Goal: Information Seeking & Learning: Understand process/instructions

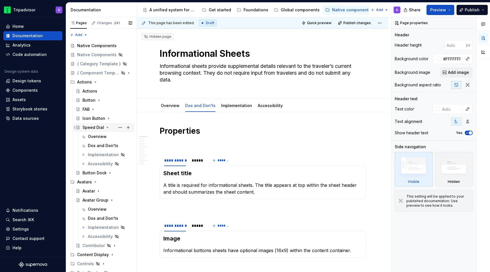
click at [106, 126] on icon "Page tree" at bounding box center [107, 127] width 5 height 5
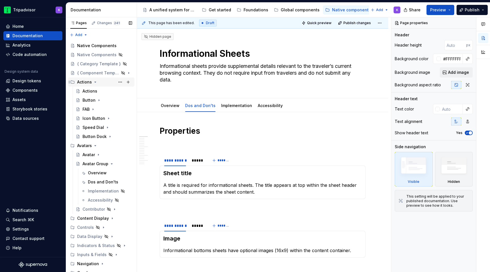
click at [94, 83] on icon "Page tree" at bounding box center [95, 82] width 5 height 5
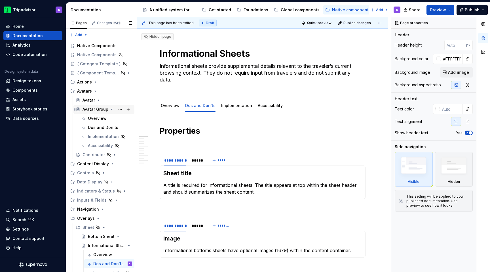
click at [110, 109] on icon "Page tree" at bounding box center [112, 109] width 5 height 5
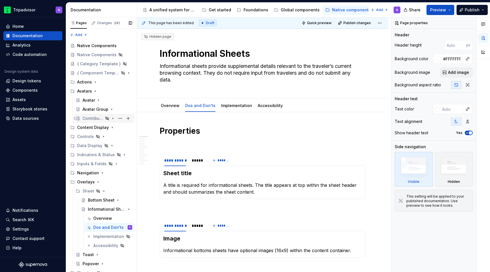
click at [113, 118] on icon "Page tree" at bounding box center [113, 118] width 1 height 1
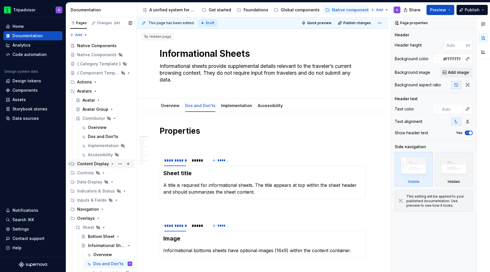
click at [111, 165] on icon "Page tree" at bounding box center [112, 163] width 5 height 5
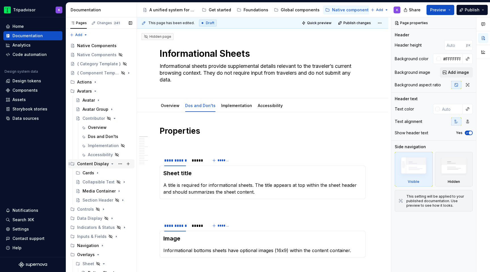
scroll to position [14, 0]
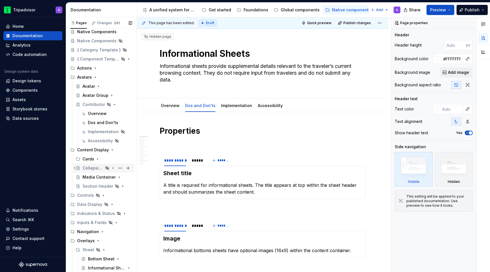
click at [113, 169] on icon "Page tree" at bounding box center [113, 167] width 1 height 1
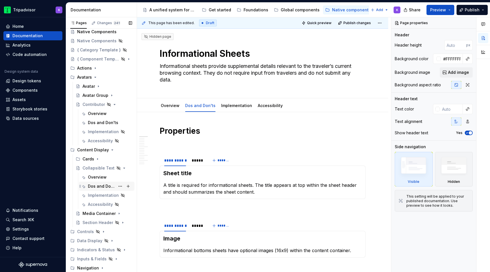
click at [112, 186] on div "Dos and Don'ts" at bounding box center [101, 186] width 27 height 6
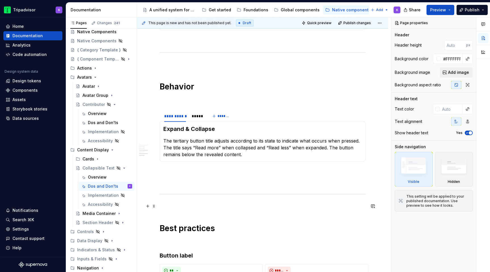
scroll to position [421, 0]
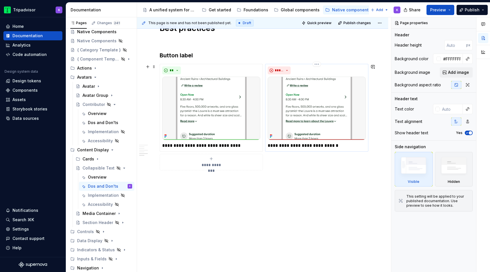
click at [276, 147] on p "**********" at bounding box center [317, 145] width 98 height 7
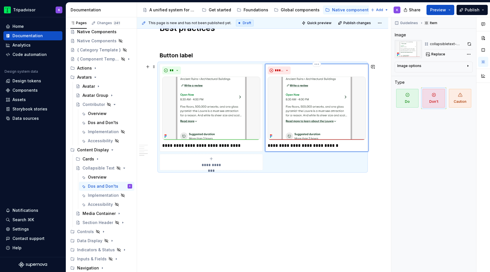
type textarea "*"
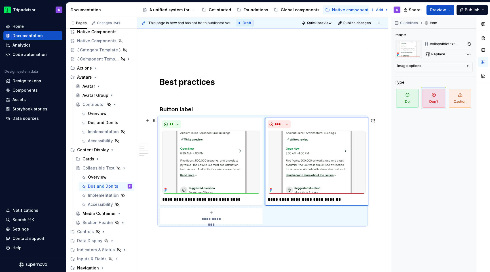
scroll to position [365, 0]
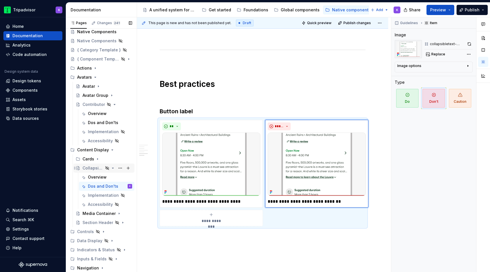
click at [114, 168] on icon "Page tree" at bounding box center [113, 168] width 5 height 5
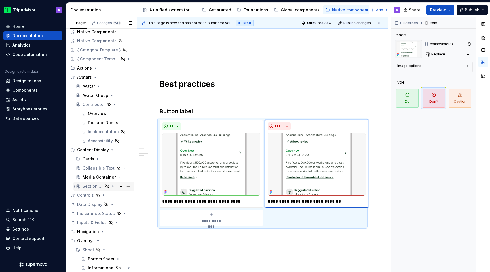
click at [111, 187] on icon "Page tree" at bounding box center [113, 186] width 5 height 5
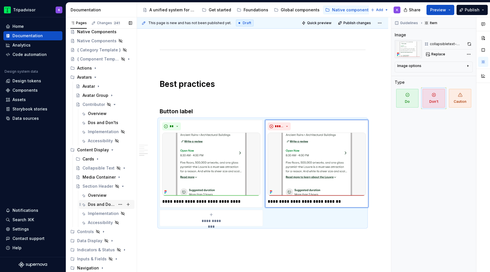
click at [107, 205] on div "Dos and Don'ts" at bounding box center [101, 204] width 27 height 6
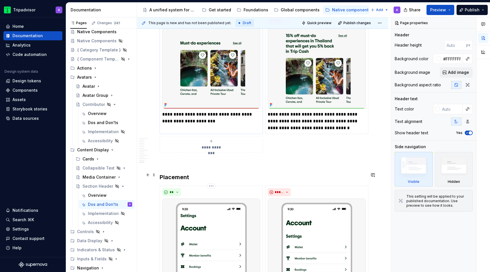
scroll to position [992, 0]
click at [112, 178] on icon "Page tree" at bounding box center [113, 177] width 5 height 5
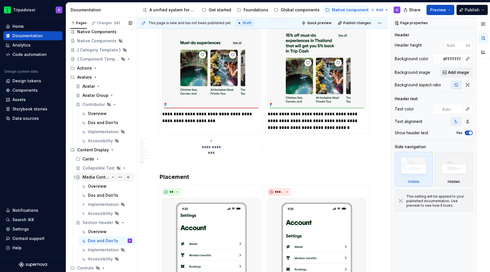
click at [112, 177] on icon "Page tree" at bounding box center [113, 177] width 5 height 5
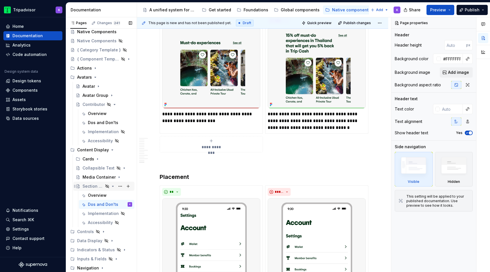
click at [115, 185] on div "Section Header" at bounding box center [108, 186] width 50 height 8
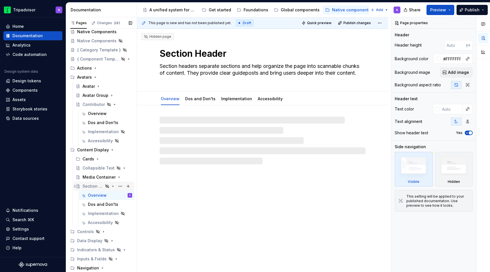
click at [112, 187] on icon "Page tree" at bounding box center [113, 186] width 5 height 5
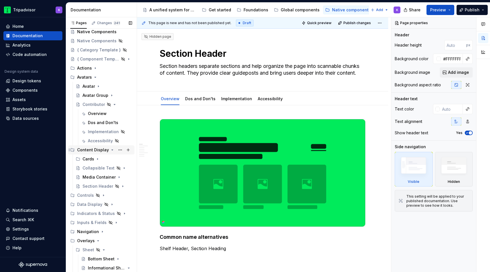
click at [110, 150] on icon "Page tree" at bounding box center [112, 150] width 5 height 5
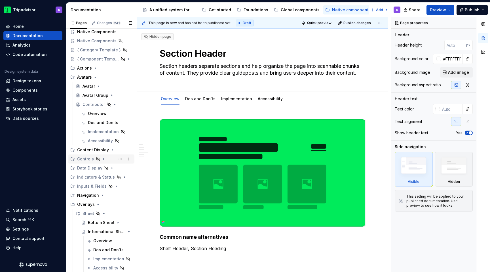
click at [102, 161] on icon "Page tree" at bounding box center [103, 159] width 5 height 5
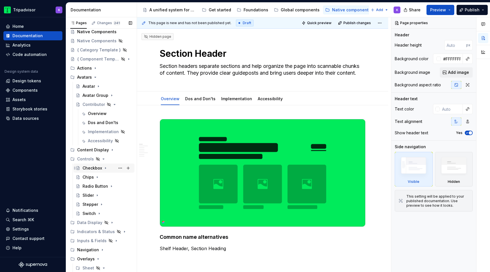
click at [104, 168] on icon "Page tree" at bounding box center [105, 168] width 5 height 5
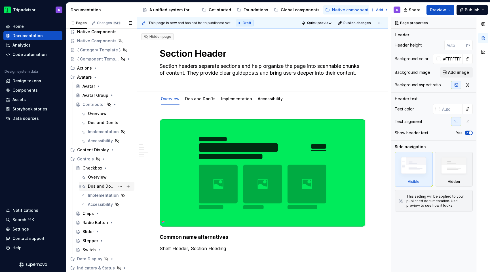
click at [103, 183] on div "Dos and Don'ts" at bounding box center [101, 186] width 27 height 6
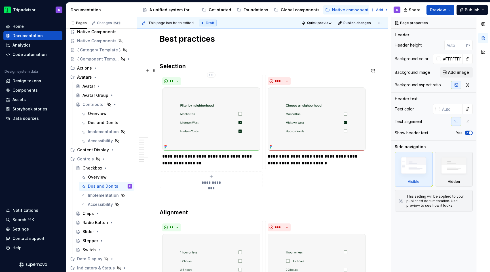
scroll to position [1091, 0]
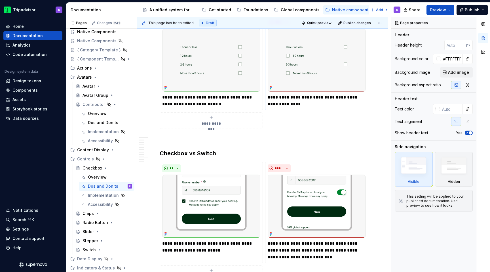
click at [276, 94] on p "**********" at bounding box center [317, 101] width 98 height 14
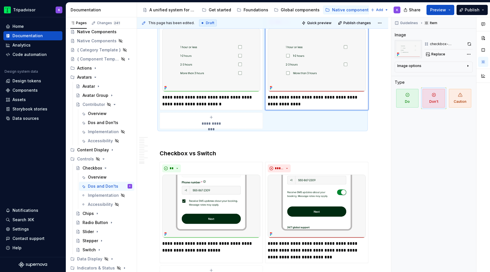
type textarea "*"
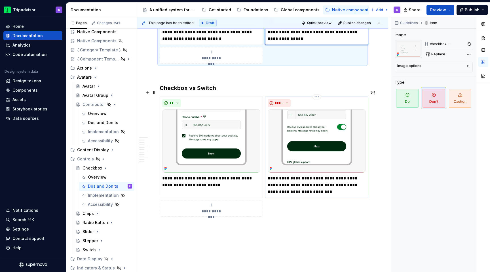
scroll to position [1157, 0]
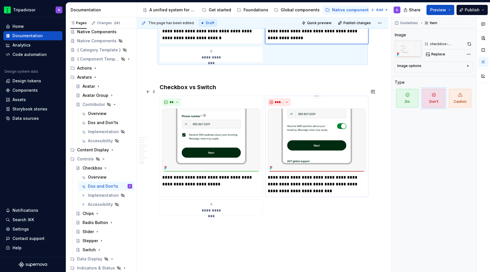
click at [278, 174] on p "**********" at bounding box center [317, 184] width 98 height 20
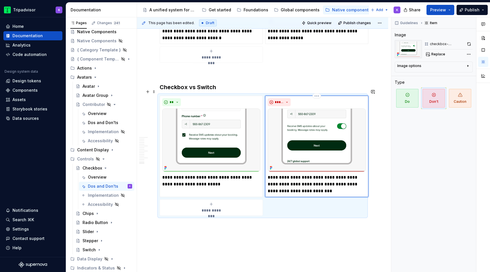
type textarea "*"
click at [106, 168] on icon "Page tree" at bounding box center [105, 168] width 5 height 5
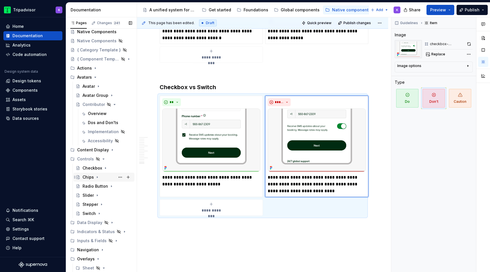
click at [96, 177] on icon "Page tree" at bounding box center [97, 177] width 5 height 5
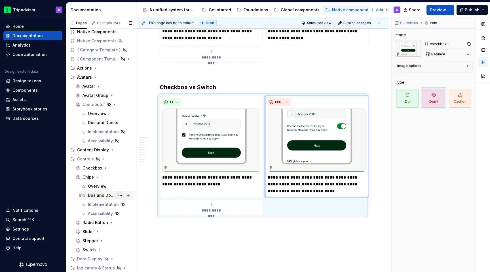
click at [121, 195] on button "Page tree" at bounding box center [120, 195] width 8 height 8
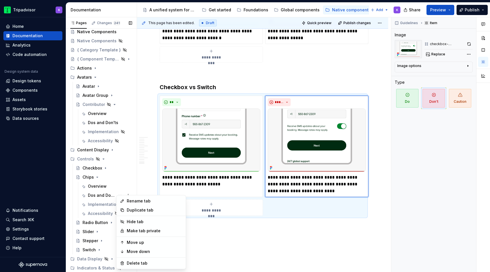
click at [110, 196] on div "Pages Changes 241 Add Accessibility guide for tree Page tree. Navigate the tree…" at bounding box center [101, 145] width 71 height 257
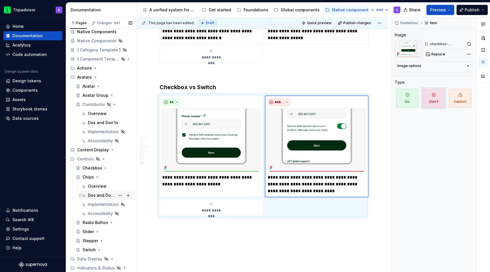
click at [99, 195] on div "Dos and Don'ts" at bounding box center [101, 195] width 27 height 6
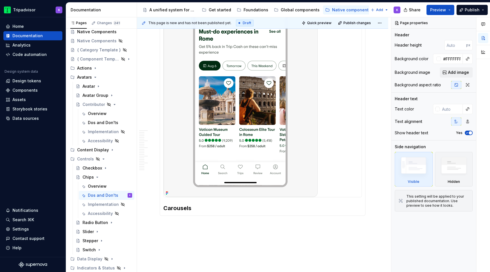
scroll to position [2044, 0]
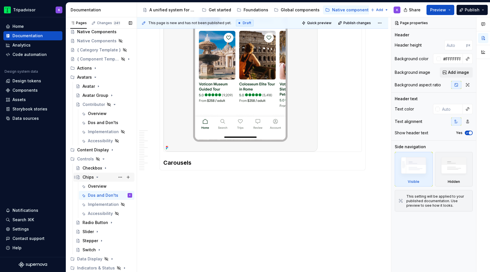
click at [97, 178] on icon "Page tree" at bounding box center [97, 177] width 5 height 5
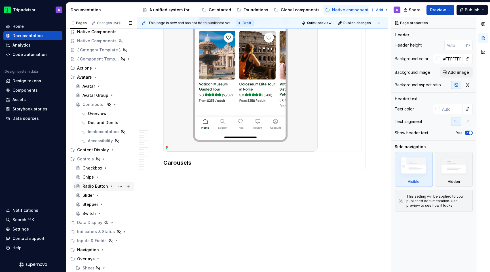
click at [107, 188] on div "Radio Button" at bounding box center [108, 186] width 50 height 8
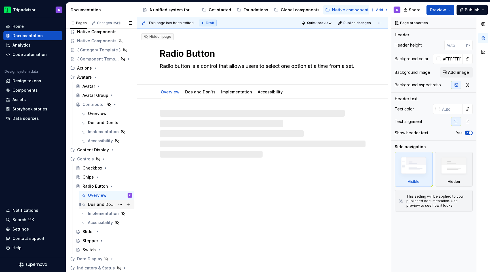
click at [106, 203] on div "Dos and Don'ts" at bounding box center [101, 204] width 27 height 6
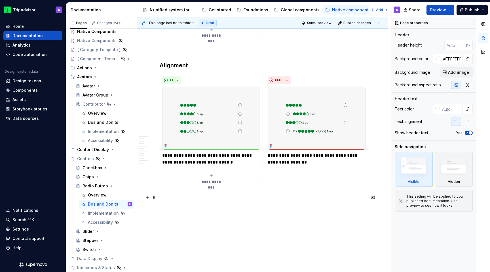
scroll to position [1197, 0]
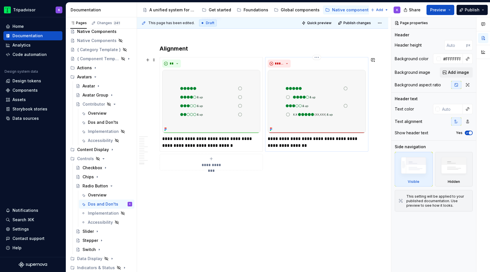
click at [276, 136] on p "**********" at bounding box center [317, 142] width 98 height 14
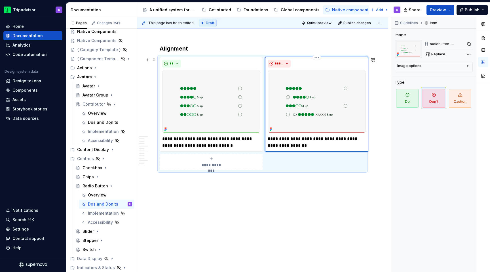
type textarea "*"
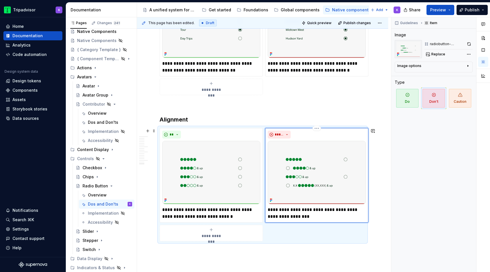
scroll to position [1123, 0]
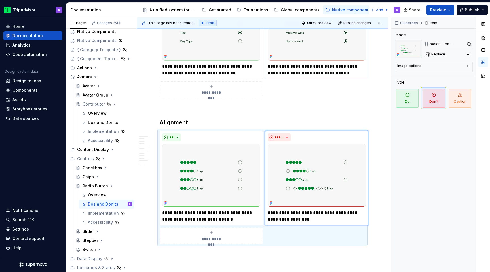
click at [276, 66] on p "**********" at bounding box center [317, 70] width 98 height 14
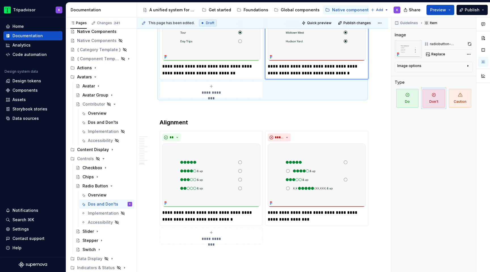
type textarea "*"
click at [267, 122] on h3 "Alignment" at bounding box center [263, 122] width 206 height 8
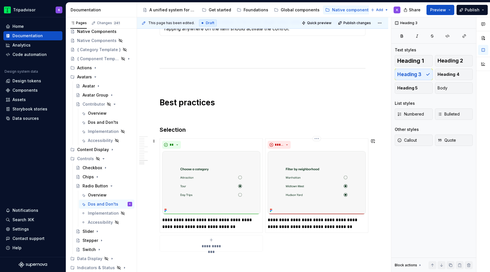
scroll to position [966, 0]
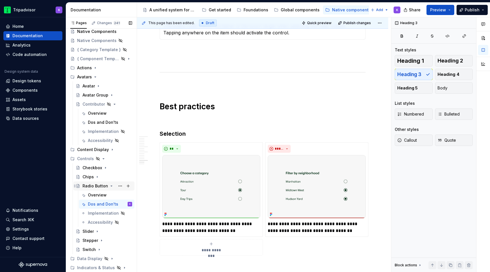
click at [109, 186] on icon "Page tree" at bounding box center [111, 186] width 5 height 5
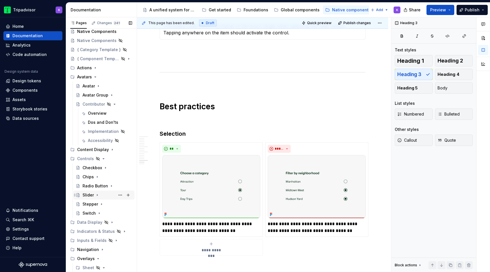
click at [97, 195] on icon "Page tree" at bounding box center [97, 195] width 5 height 5
click at [106, 213] on div "Dos and Don'ts" at bounding box center [101, 213] width 27 height 6
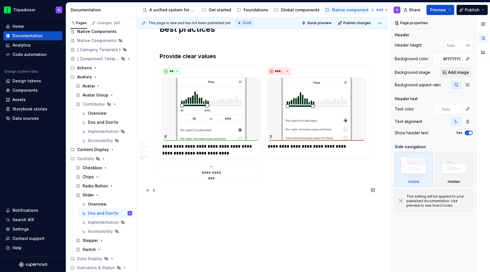
scroll to position [963, 0]
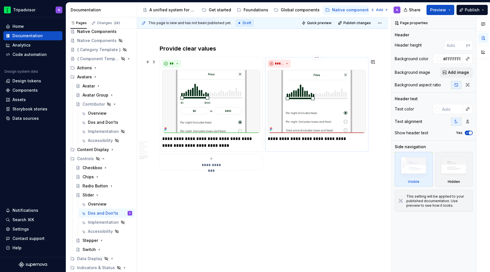
click at [279, 139] on p "**********" at bounding box center [317, 138] width 98 height 7
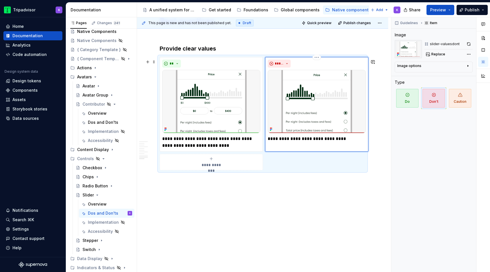
type textarea "*"
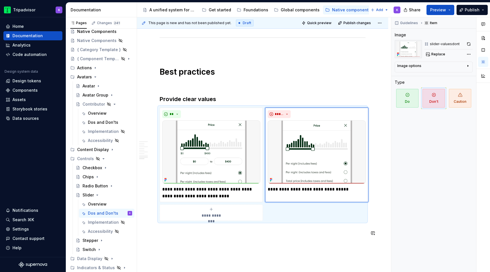
scroll to position [909, 0]
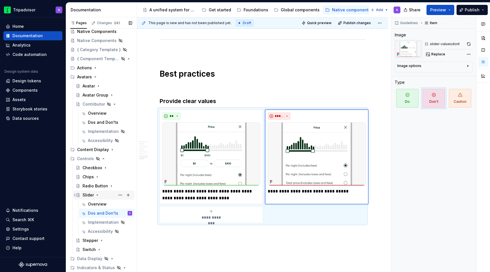
click at [98, 196] on icon "Page tree" at bounding box center [97, 195] width 5 height 5
click at [101, 203] on icon "Page tree" at bounding box center [101, 204] width 5 height 5
click at [102, 223] on div "Dos and Don'ts" at bounding box center [101, 222] width 27 height 6
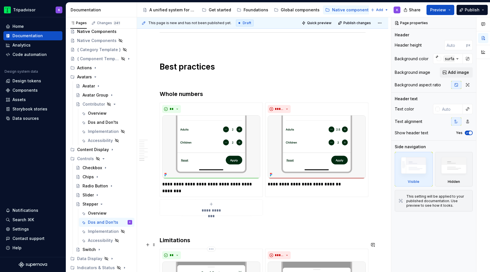
scroll to position [921, 0]
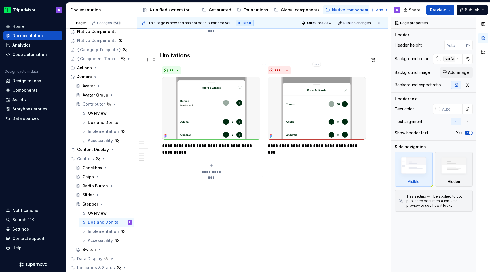
click at [277, 142] on p "**********" at bounding box center [317, 145] width 98 height 7
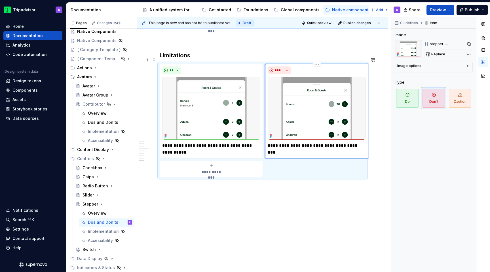
type textarea "*"
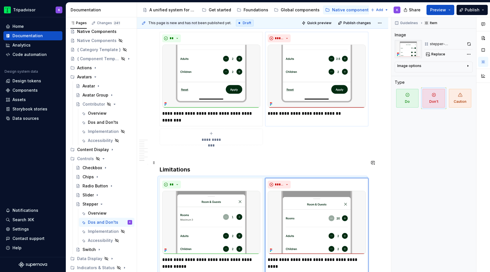
scroll to position [800, 0]
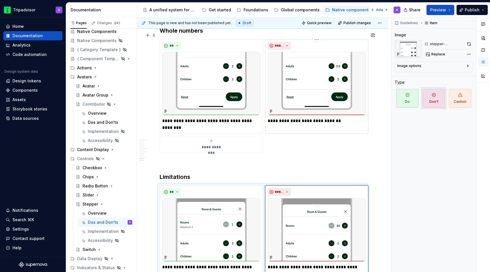
click at [278, 117] on p "**********" at bounding box center [317, 120] width 98 height 7
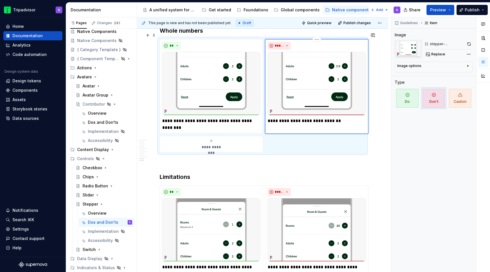
type textarea "*"
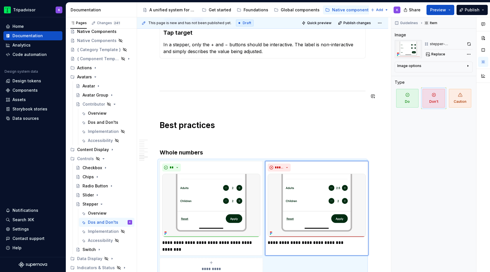
scroll to position [649, 0]
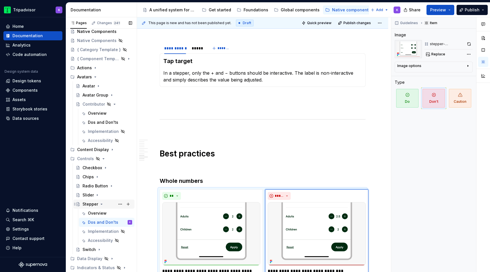
click at [99, 205] on icon "Page tree" at bounding box center [101, 204] width 5 height 5
click at [98, 213] on icon "Page tree" at bounding box center [99, 213] width 5 height 5
click at [97, 230] on div "Dos and Don'ts" at bounding box center [101, 231] width 27 height 6
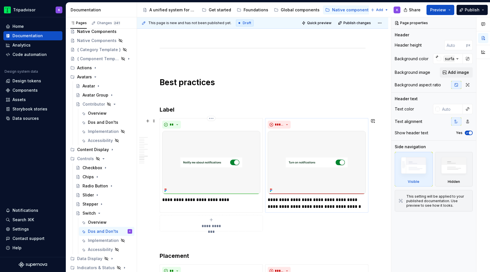
scroll to position [806, 0]
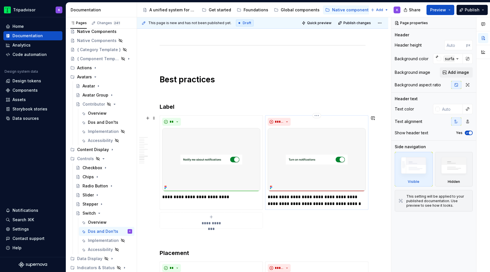
click at [277, 195] on p "**********" at bounding box center [317, 201] width 98 height 14
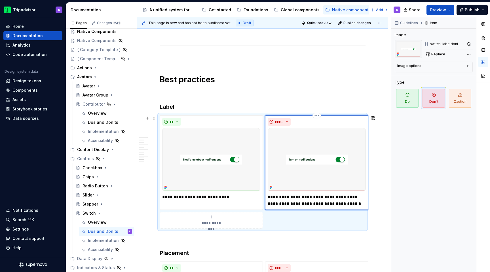
type textarea "*"
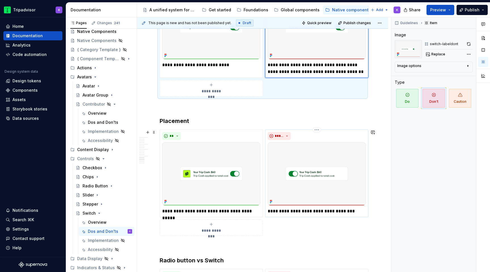
scroll to position [948, 0]
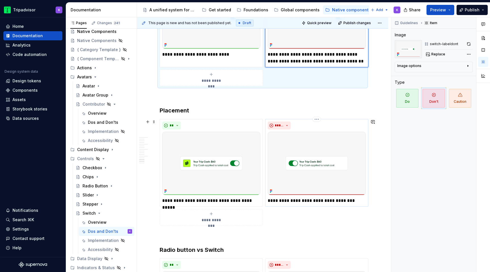
click at [278, 200] on p "**********" at bounding box center [317, 200] width 98 height 7
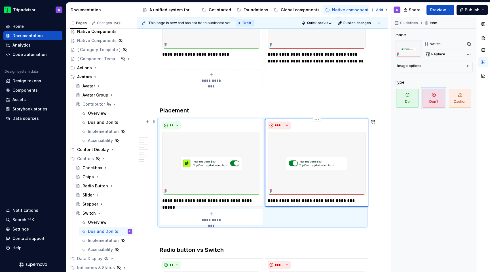
type textarea "*"
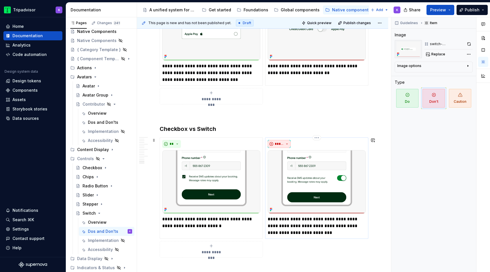
scroll to position [1225, 0]
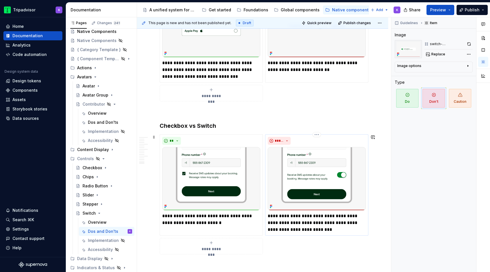
click at [277, 217] on p "**********" at bounding box center [317, 223] width 98 height 20
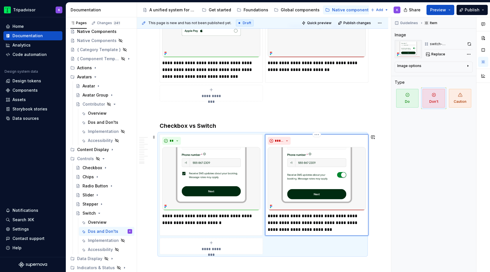
type textarea "*"
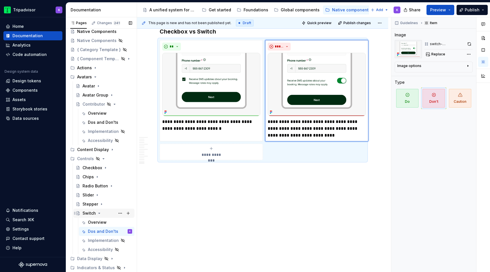
click at [100, 213] on icon "Page tree" at bounding box center [99, 213] width 1 height 1
click at [110, 223] on icon "Page tree" at bounding box center [112, 222] width 5 height 5
click at [104, 232] on icon "Page tree" at bounding box center [106, 231] width 5 height 5
click at [105, 232] on icon "Page tree" at bounding box center [106, 231] width 5 height 5
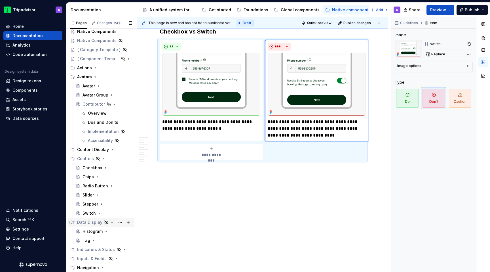
click at [110, 222] on icon "Page tree" at bounding box center [112, 222] width 5 height 5
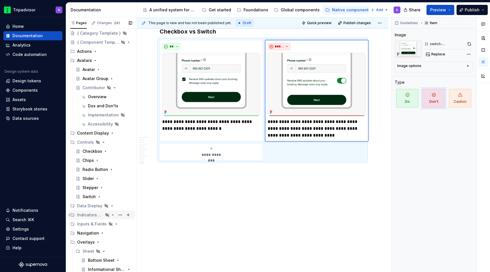
click at [113, 215] on icon "Page tree" at bounding box center [113, 214] width 1 height 1
click at [100, 225] on icon "Page tree" at bounding box center [99, 224] width 5 height 5
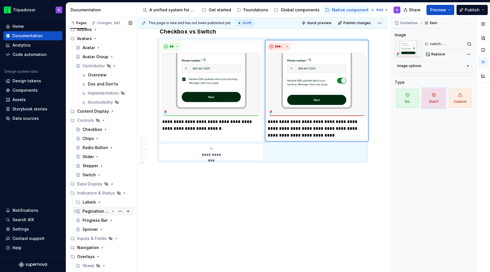
scroll to position [53, 0]
click at [112, 211] on icon "Page tree" at bounding box center [113, 211] width 5 height 5
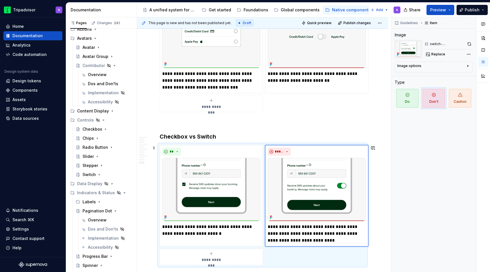
scroll to position [1214, 0]
click at [103, 228] on div "Dos and Don'ts" at bounding box center [98, 229] width 21 height 6
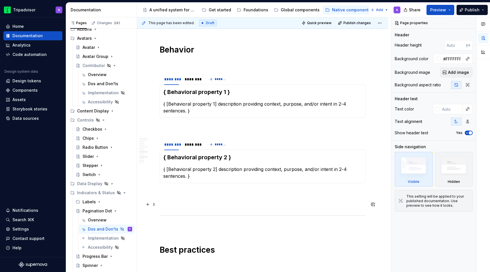
scroll to position [769, 0]
click at [111, 211] on icon "Page tree" at bounding box center [113, 211] width 5 height 5
click at [101, 229] on icon "Page tree" at bounding box center [101, 228] width 1 height 1
click at [102, 229] on icon "Page tree" at bounding box center [101, 229] width 5 height 5
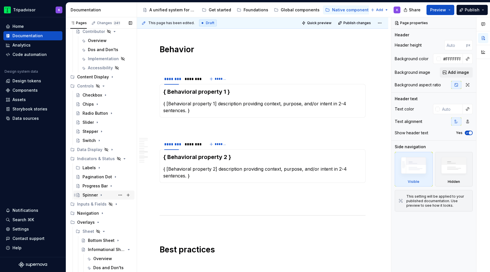
scroll to position [85, 0]
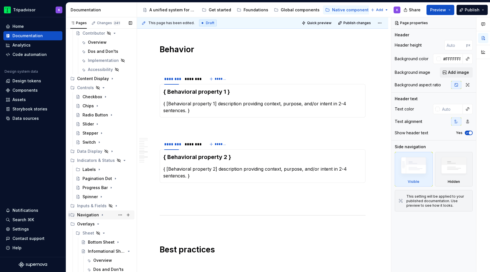
click at [102, 215] on icon "Page tree" at bounding box center [102, 214] width 1 height 1
click at [113, 224] on icon "Page tree" at bounding box center [113, 223] width 1 height 1
click at [107, 242] on div "Dos and Don'ts" at bounding box center [101, 242] width 27 height 6
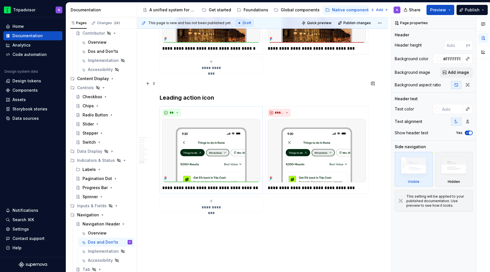
scroll to position [991, 0]
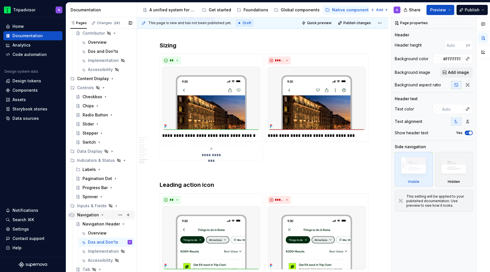
click at [100, 217] on div "Navigation" at bounding box center [104, 215] width 55 height 8
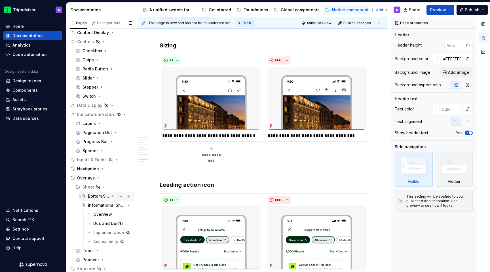
scroll to position [130, 0]
click at [96, 180] on icon "Page tree" at bounding box center [98, 178] width 5 height 5
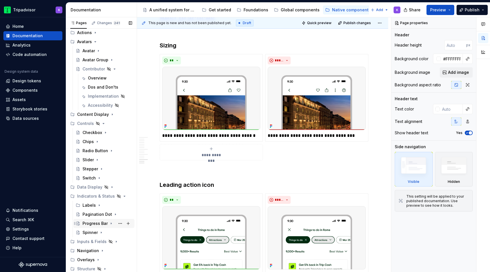
click at [111, 222] on icon "Page tree" at bounding box center [111, 223] width 5 height 5
click at [103, 242] on div "Dos and Don'ts" at bounding box center [101, 242] width 27 height 6
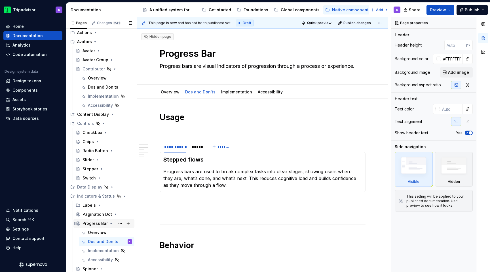
click at [109, 224] on icon "Page tree" at bounding box center [111, 223] width 5 height 5
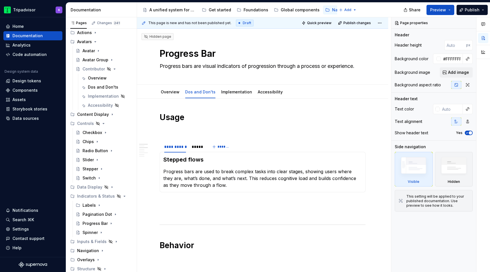
type textarea "*"
